Goal: Find specific page/section: Find specific page/section

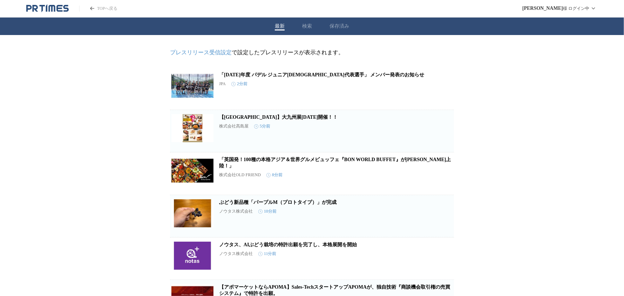
click at [341, 26] on button "保存済み" at bounding box center [339, 26] width 20 height 6
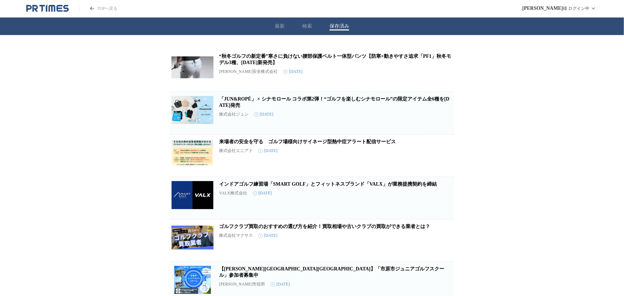
click at [321, 144] on link "来場者の安全を守る　ゴルフ場様向けサイネージ型熱中症アラート配信サービス" at bounding box center [307, 141] width 177 height 5
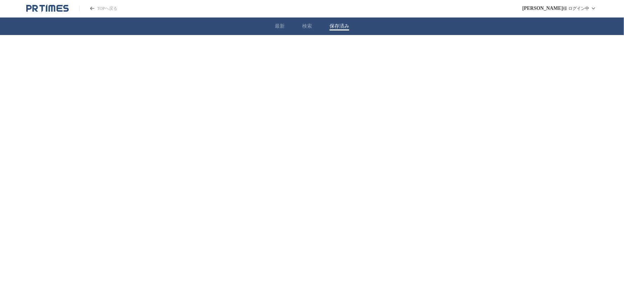
click at [345, 27] on button "保存済み" at bounding box center [339, 26] width 20 height 6
